Goal: Information Seeking & Learning: Learn about a topic

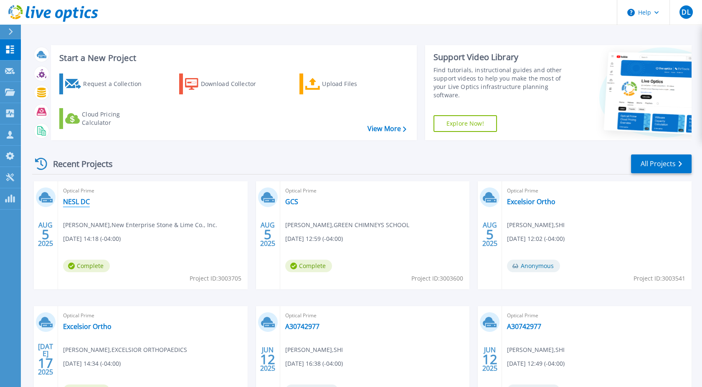
click at [68, 199] on link "NESL DC" at bounding box center [76, 201] width 27 height 8
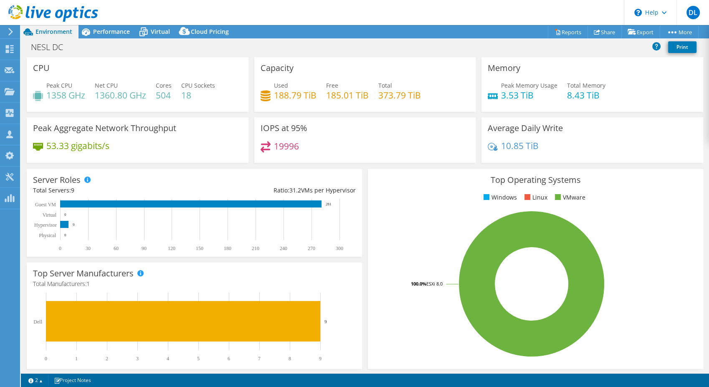
select select "USD"
drag, startPoint x: 146, startPoint y: 99, endPoint x: 96, endPoint y: 96, distance: 50.2
click at [96, 96] on h4 "1360.80 GHz" at bounding box center [120, 95] width 51 height 9
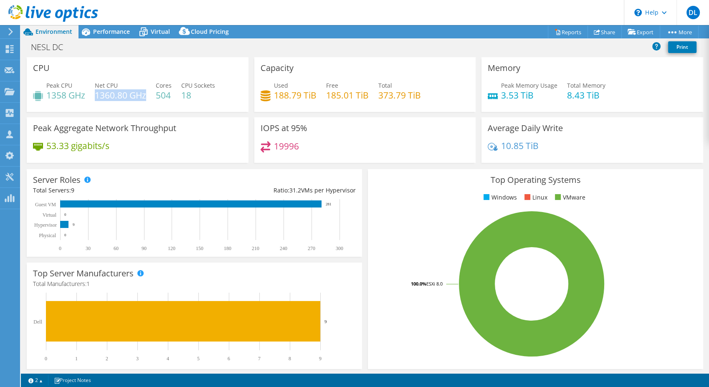
drag, startPoint x: 96, startPoint y: 96, endPoint x: 120, endPoint y: 96, distance: 24.2
click at [120, 96] on h4 "1360.80 GHz" at bounding box center [120, 95] width 51 height 9
click at [220, 117] on div "Peak Aggregate Network Throughput 53.33 gigabits/s" at bounding box center [138, 140] width 222 height 46
click at [102, 38] on div "Performance" at bounding box center [107, 31] width 58 height 13
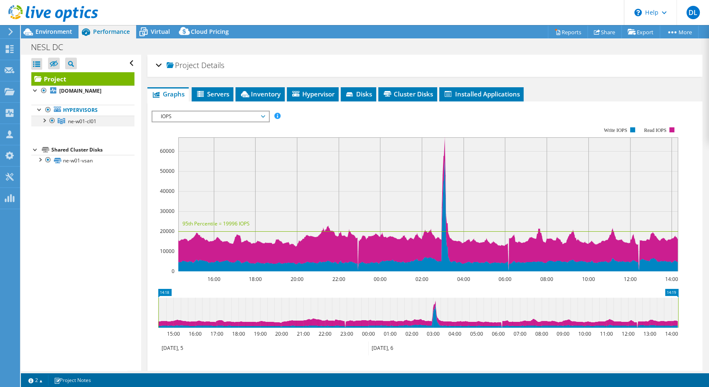
click at [42, 121] on div at bounding box center [44, 120] width 8 height 8
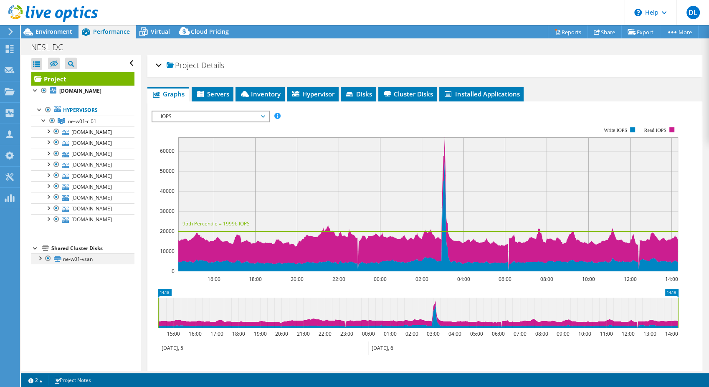
click at [36, 262] on div at bounding box center [39, 257] width 8 height 8
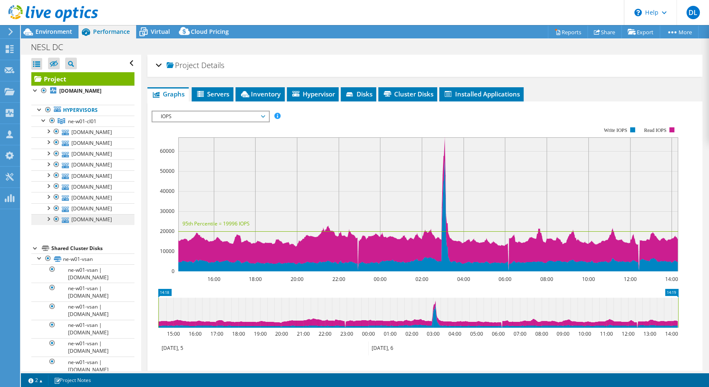
scroll to position [106, 0]
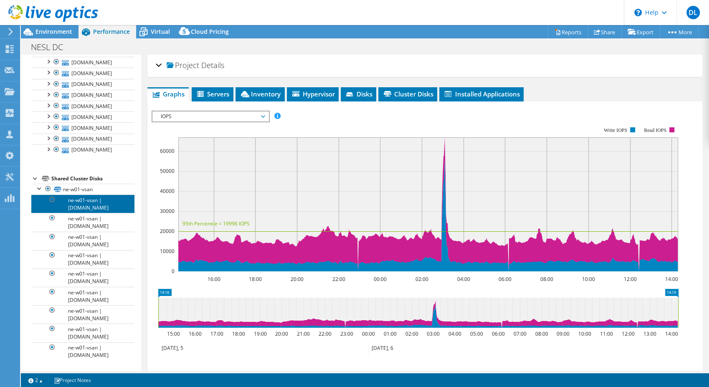
click at [95, 213] on link "ne-w01-vsan | ne-w01-esx04.nesl.com" at bounding box center [82, 204] width 103 height 18
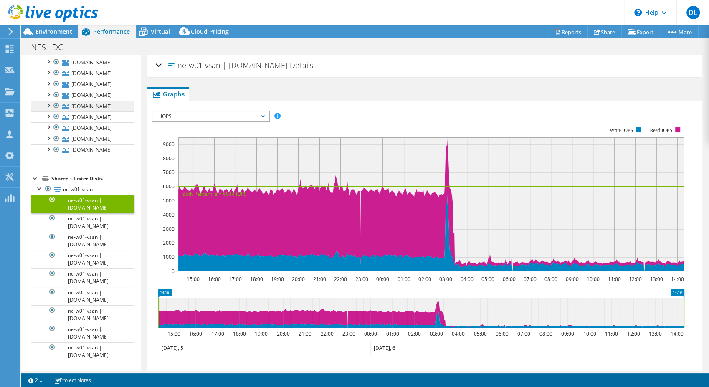
scroll to position [0, 0]
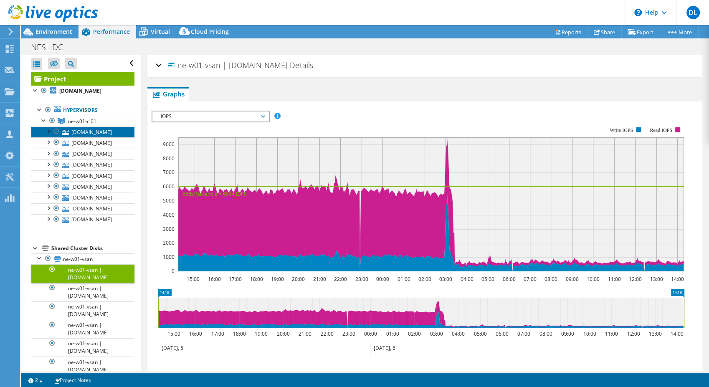
click at [70, 133] on link "ne-w01-esx04.nesl.com" at bounding box center [82, 131] width 103 height 11
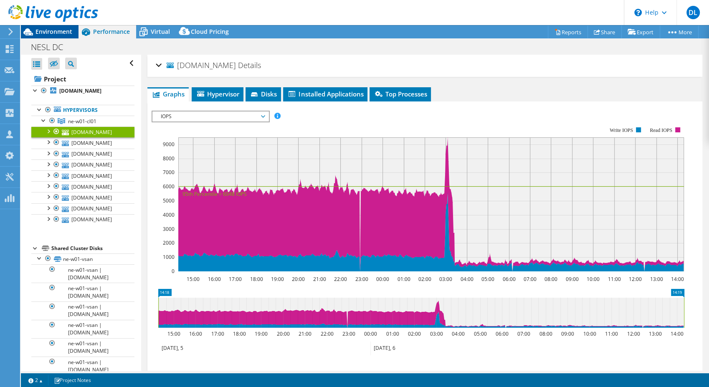
click at [62, 30] on span "Environment" at bounding box center [53, 32] width 37 height 8
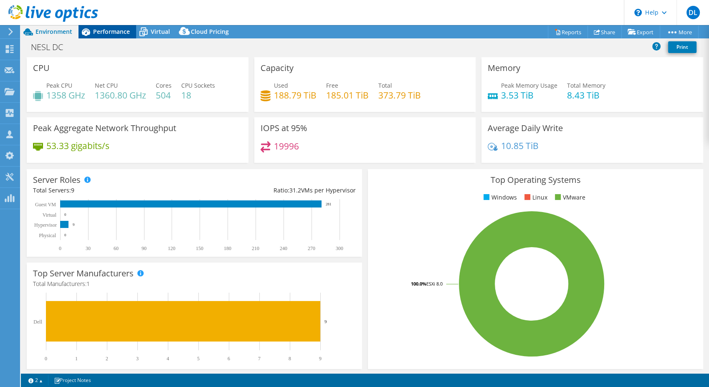
click at [115, 31] on span "Performance" at bounding box center [111, 32] width 37 height 8
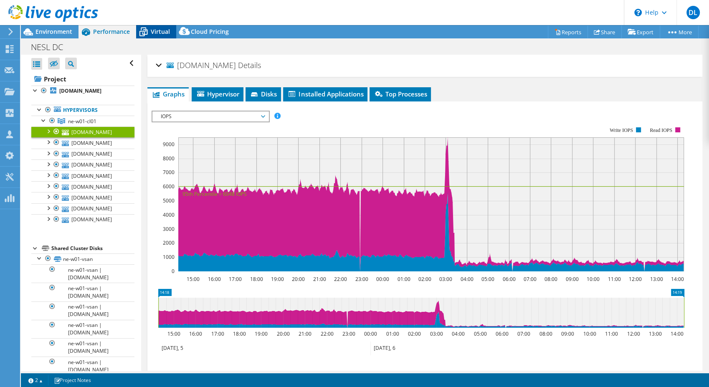
click at [163, 31] on span "Virtual" at bounding box center [160, 32] width 19 height 8
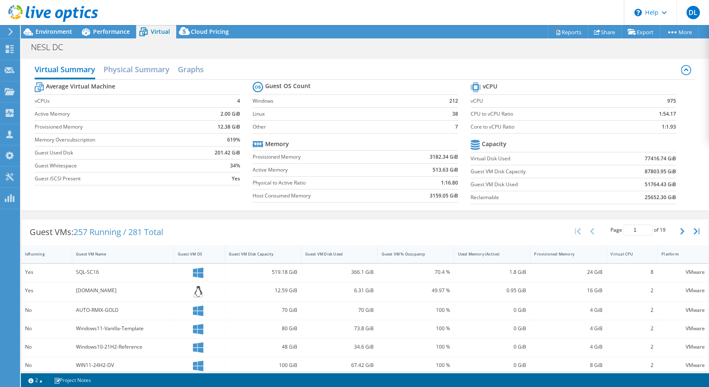
click at [371, 51] on div "NESL DC Print" at bounding box center [365, 46] width 688 height 15
